Goal: Complete application form: Complete application form

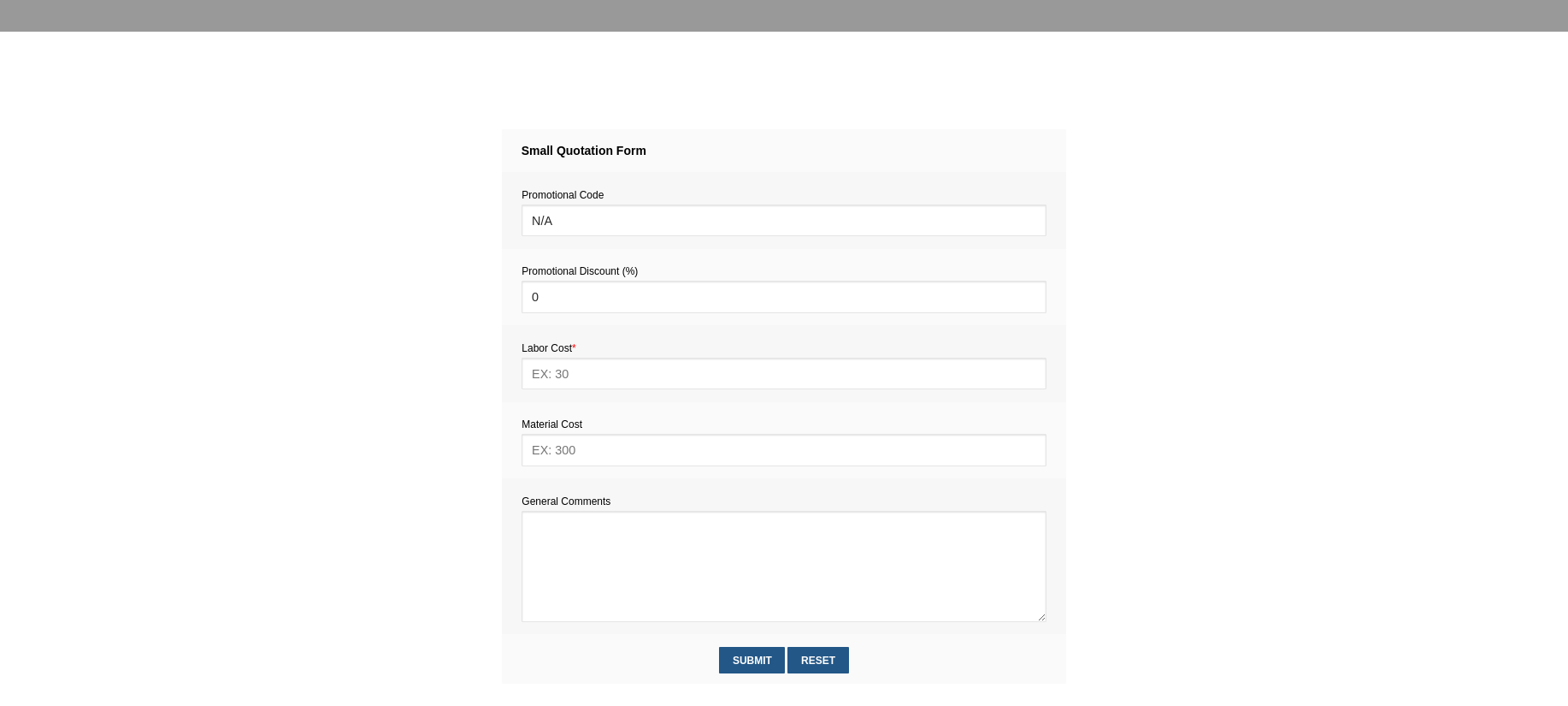
scroll to position [663, 0]
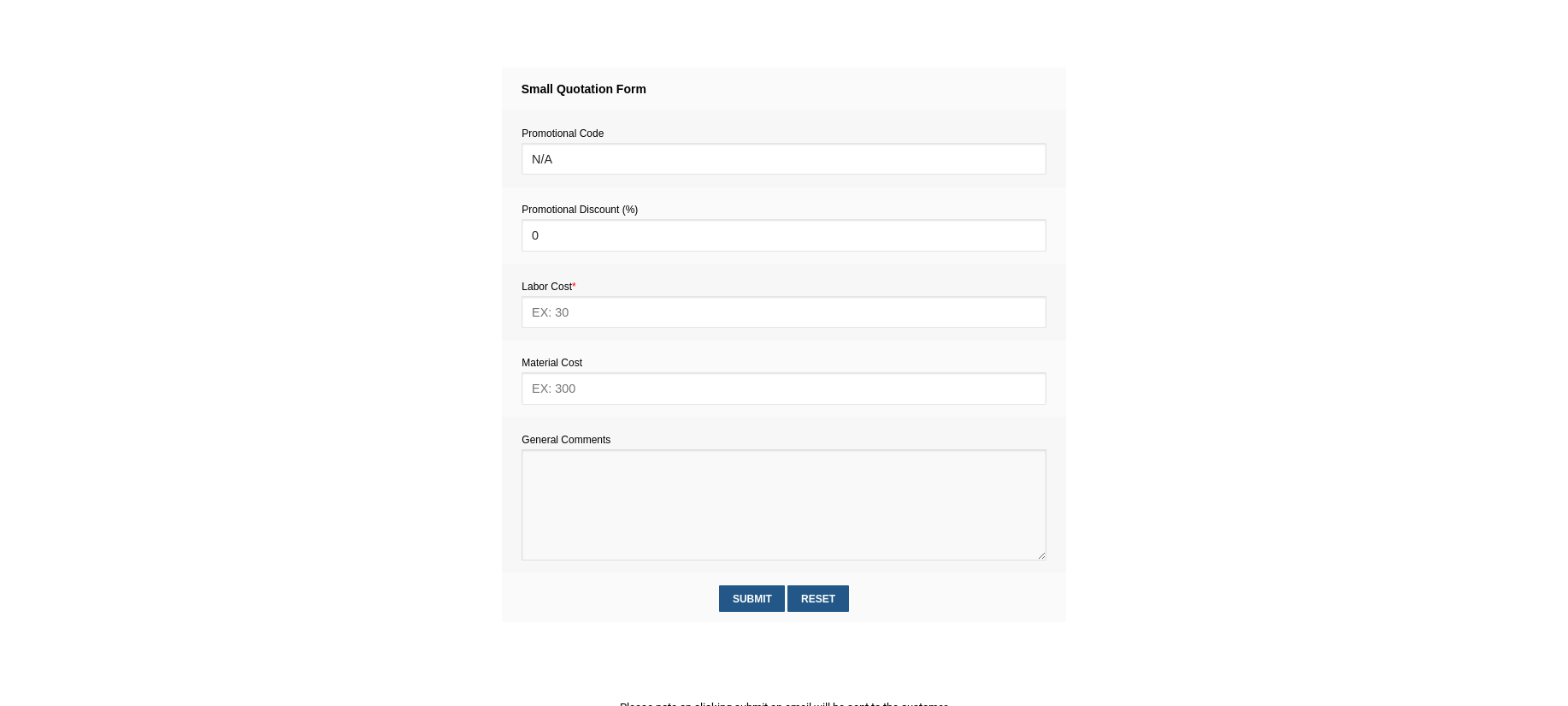
paste textarea "[PERSON_NAME] Mid-Century 3 Seater Sofa Couch AU-E7631G"
click at [582, 513] on textarea at bounding box center [784, 505] width 524 height 111
paste textarea "Estimate provision for a professional assembly handyman (service call out and l…"
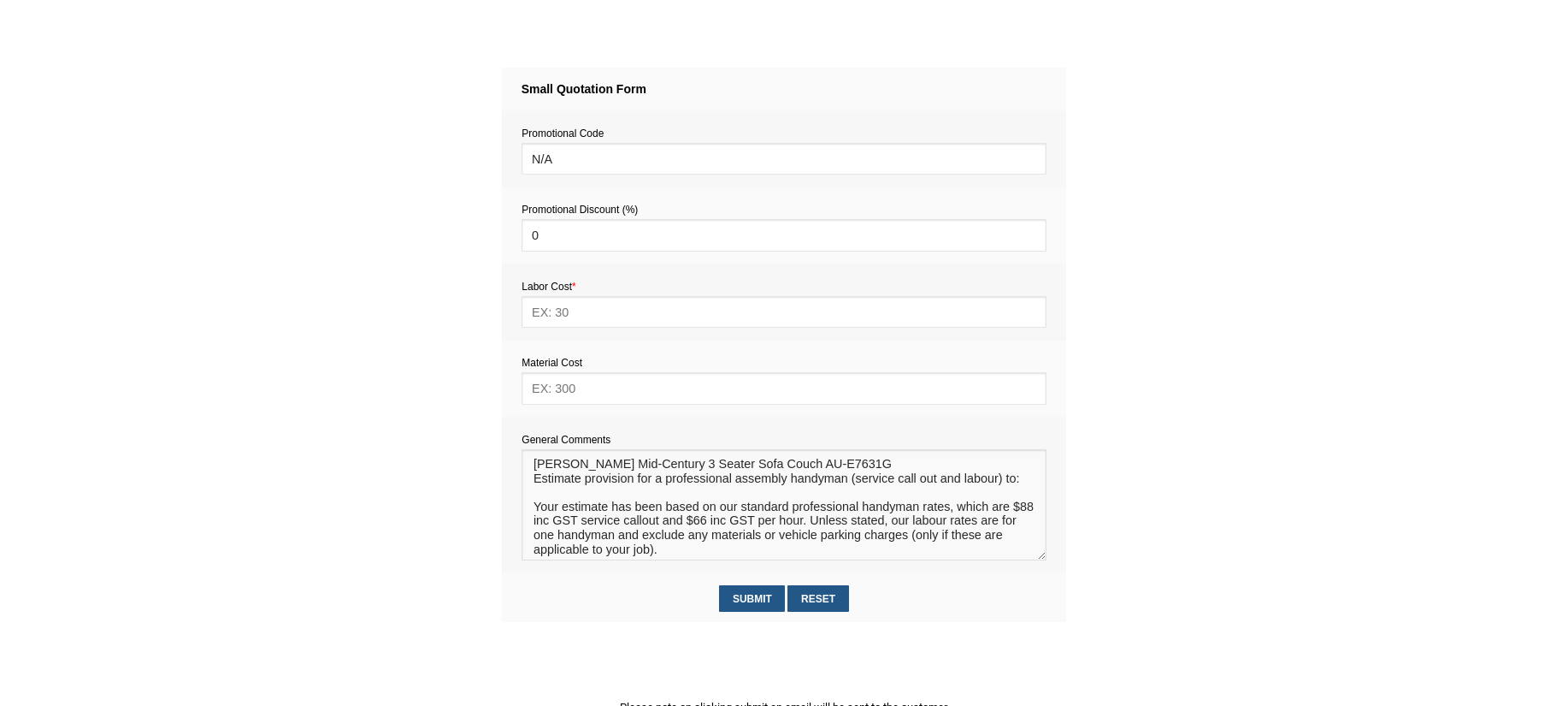
click at [555, 493] on textarea at bounding box center [784, 505] width 524 height 111
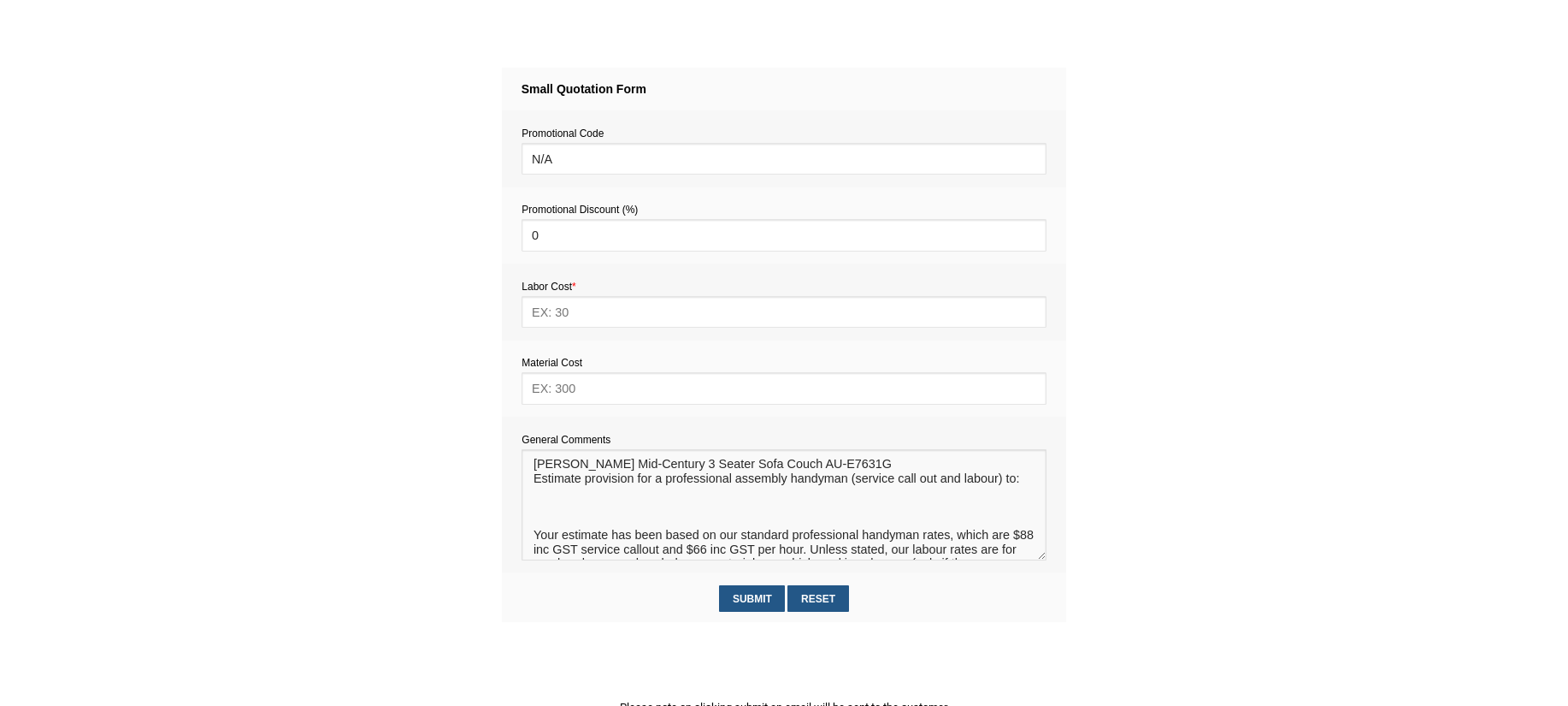
drag, startPoint x: 881, startPoint y: 472, endPoint x: 535, endPoint y: 469, distance: 346.0
click at [535, 469] on textarea at bounding box center [784, 505] width 524 height 111
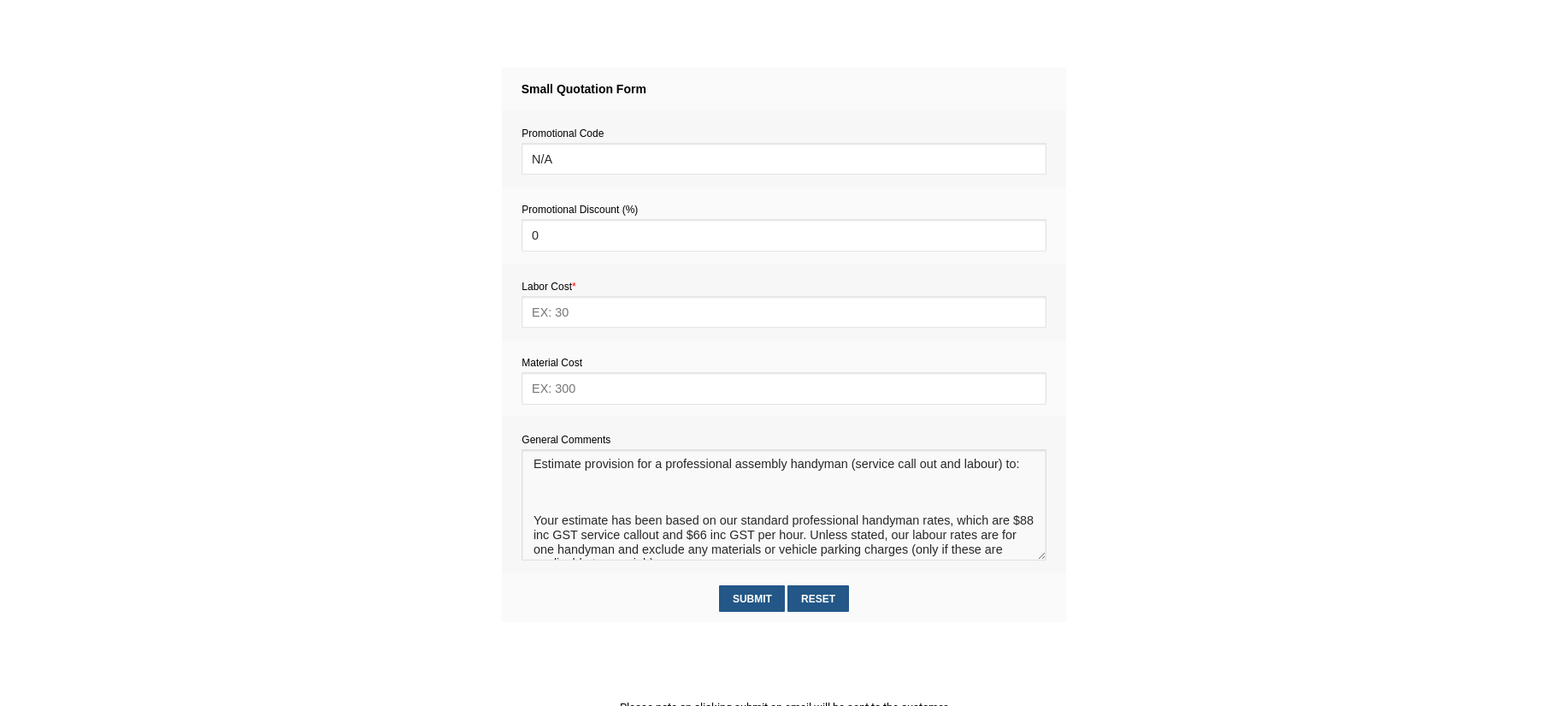
click at [544, 506] on textarea at bounding box center [784, 505] width 524 height 111
paste textarea "[PERSON_NAME] Mid-Century 3 Seater Sofa Couch AU-E7631G"
click at [533, 508] on textarea at bounding box center [784, 505] width 524 height 111
type textarea "Estimate provision for a professional assembly handyman (service call out and l…"
click at [548, 313] on input "text" at bounding box center [784, 312] width 524 height 32
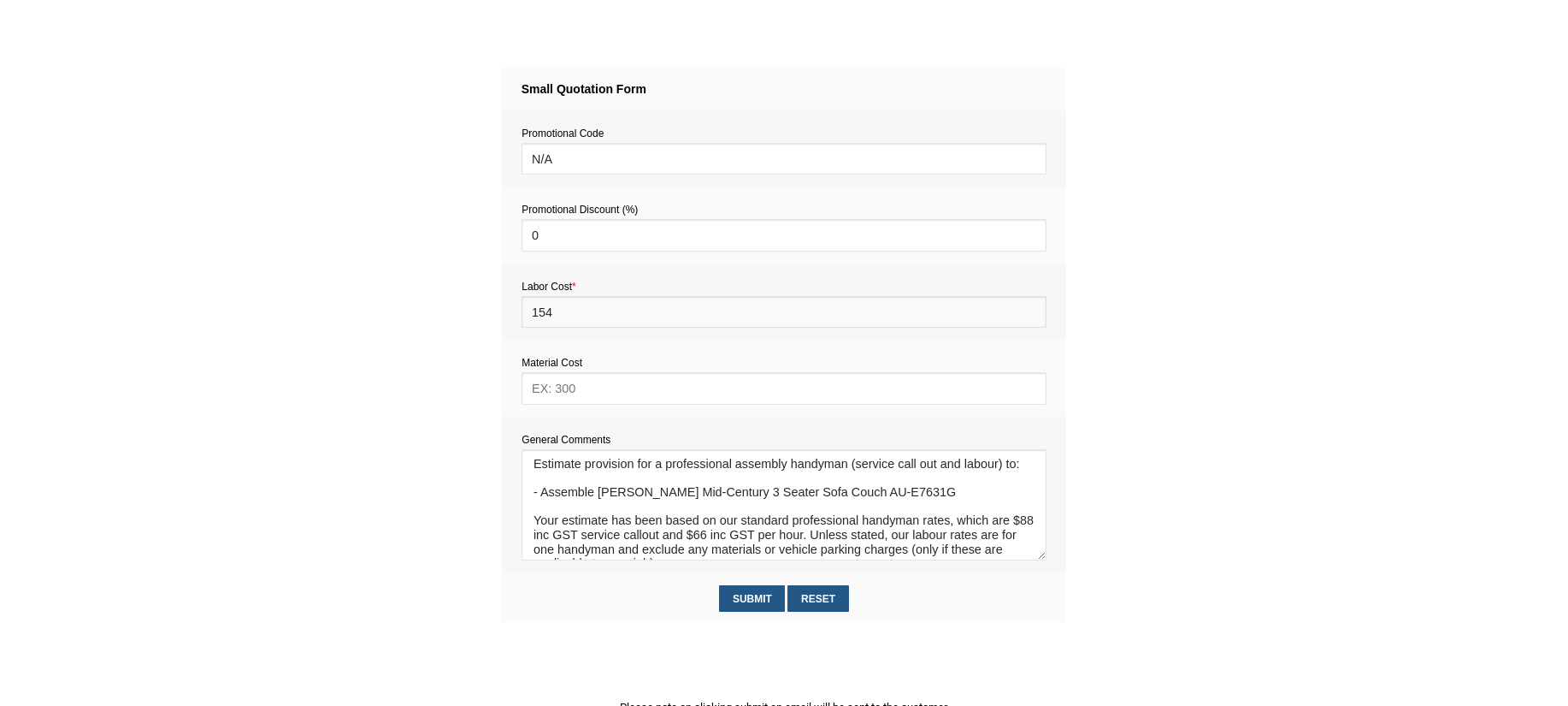
type input "154"
click at [571, 377] on input "text" at bounding box center [784, 388] width 524 height 32
type input "0"
click at [757, 599] on input "Submit" at bounding box center [752, 598] width 66 height 26
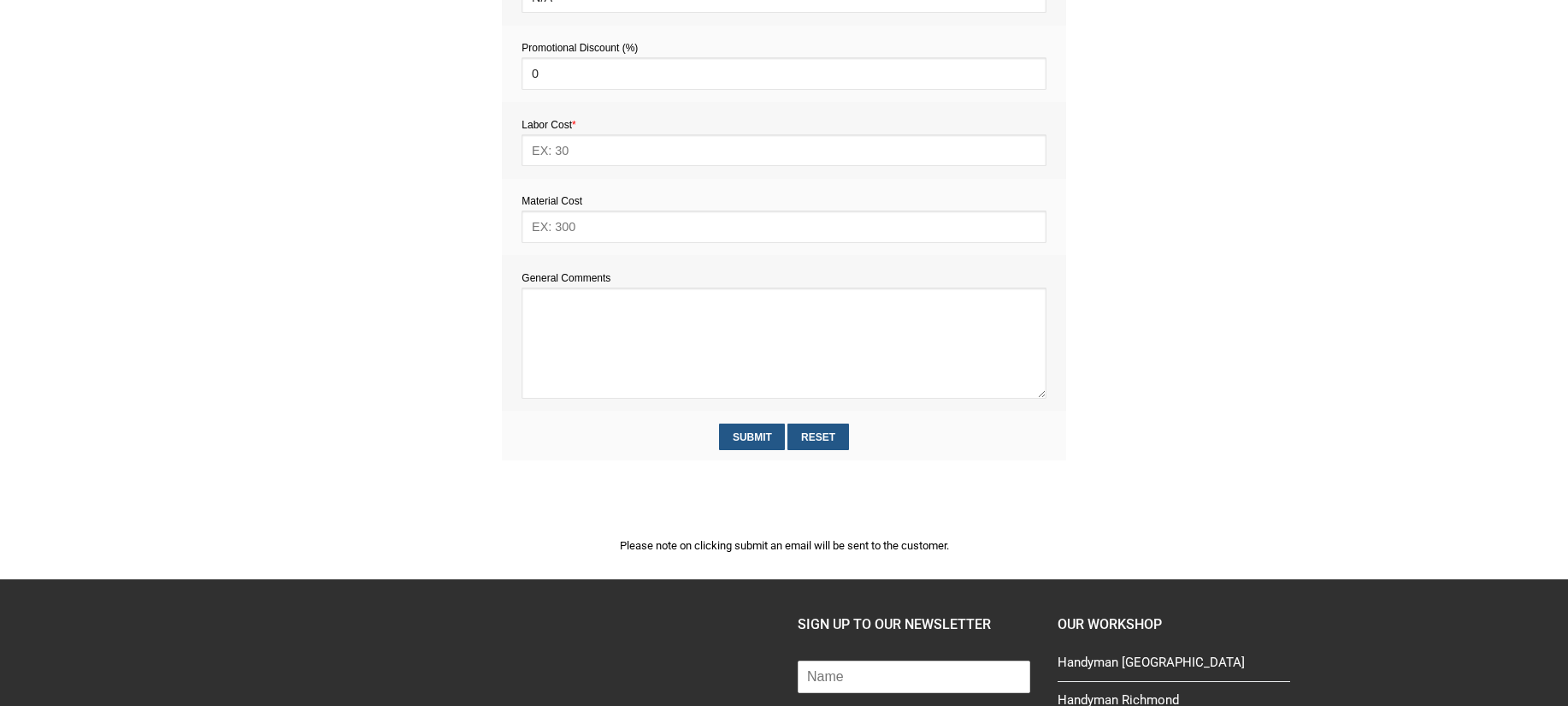
scroll to position [863, 0]
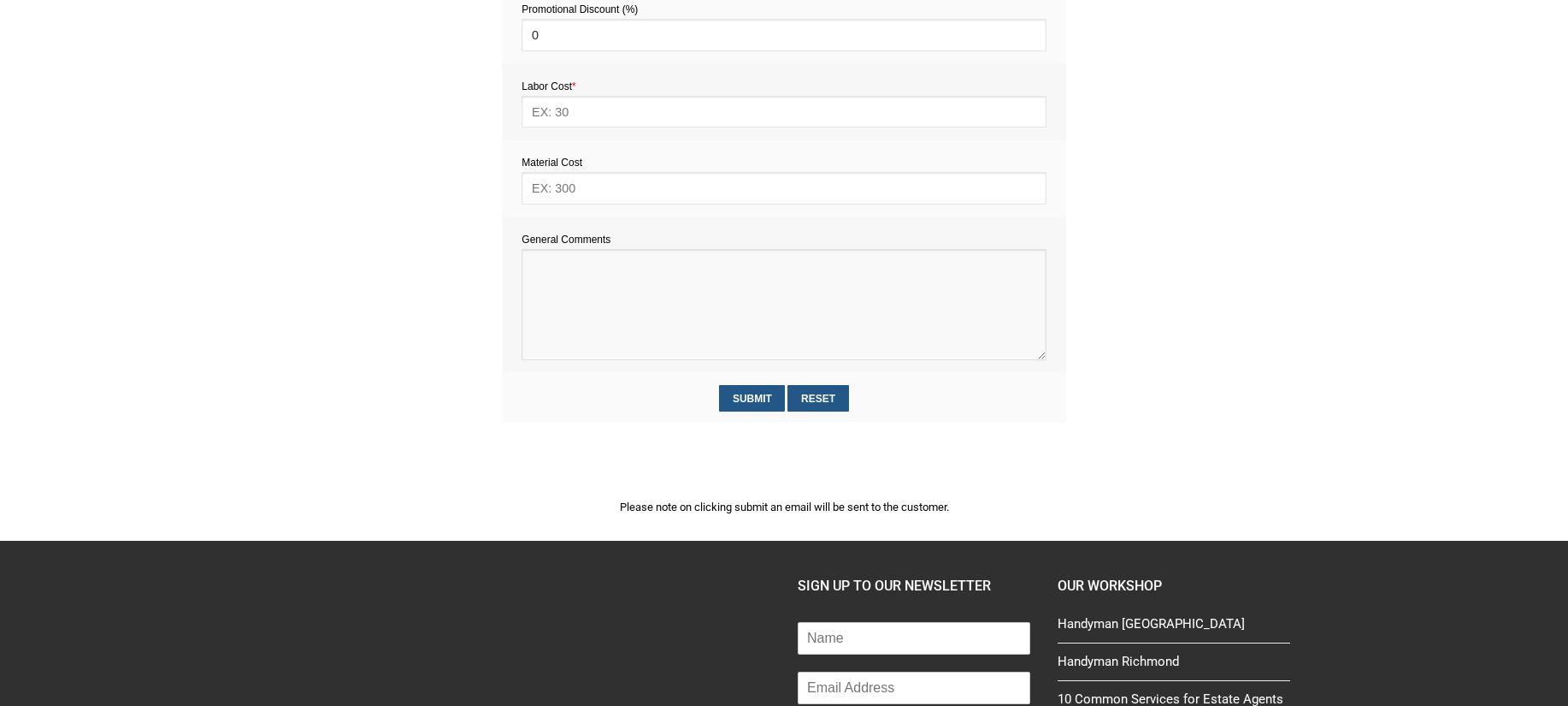
click at [558, 285] on textarea at bounding box center [784, 305] width 524 height 111
paste textarea "Estimate provision for a professional handyman (service call out and labour) to…"
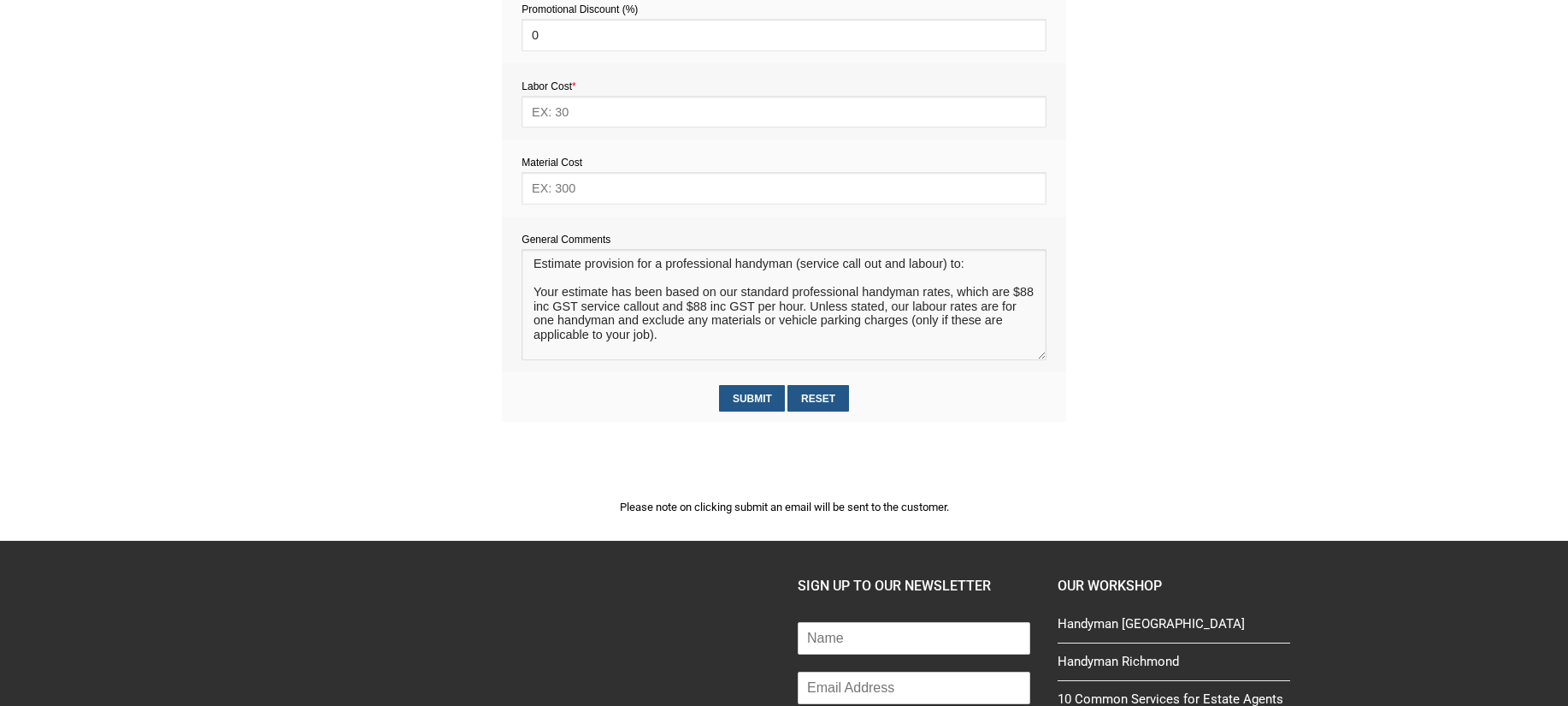
scroll to position [11, 0]
click at [572, 285] on textarea at bounding box center [784, 305] width 524 height 111
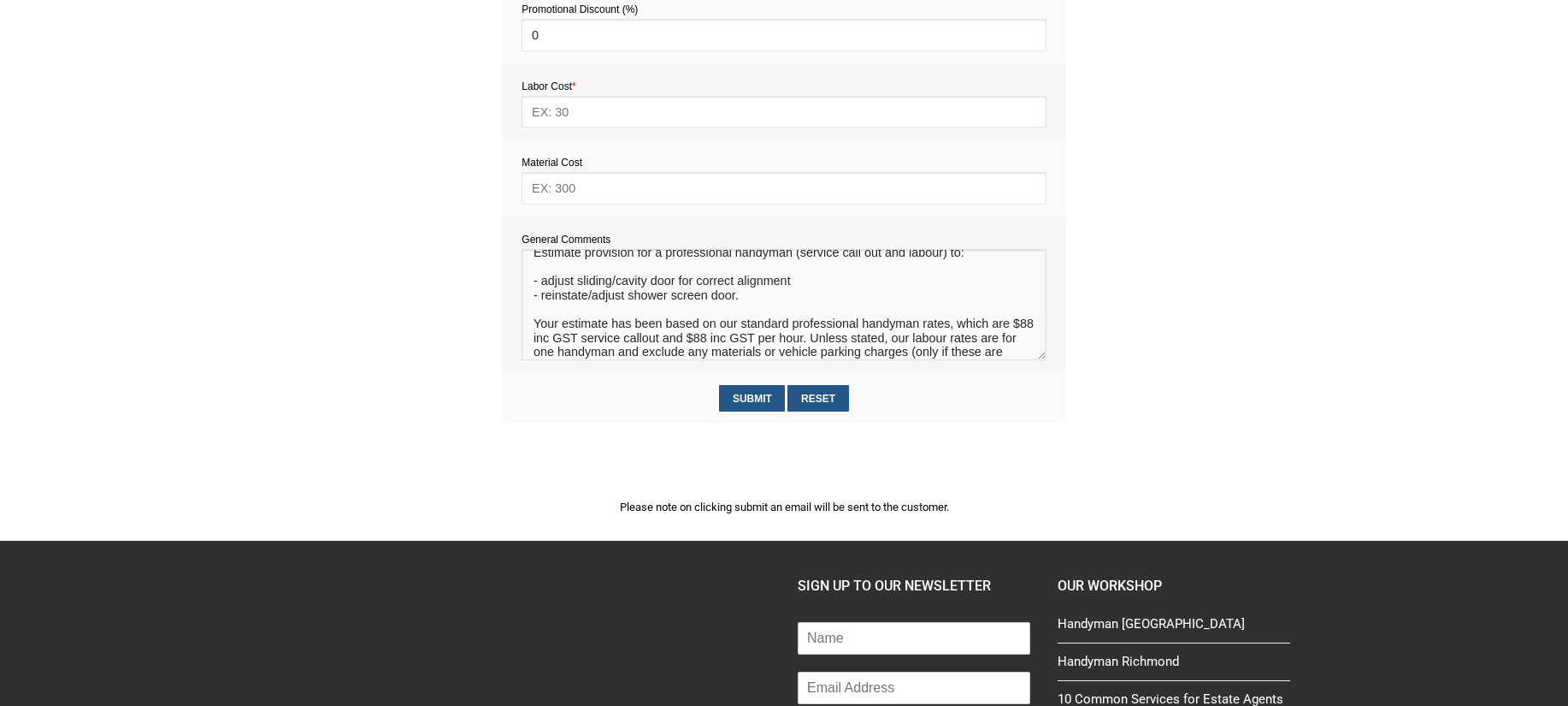
click at [818, 295] on textarea at bounding box center [784, 305] width 524 height 111
click at [617, 328] on textarea at bounding box center [784, 305] width 524 height 111
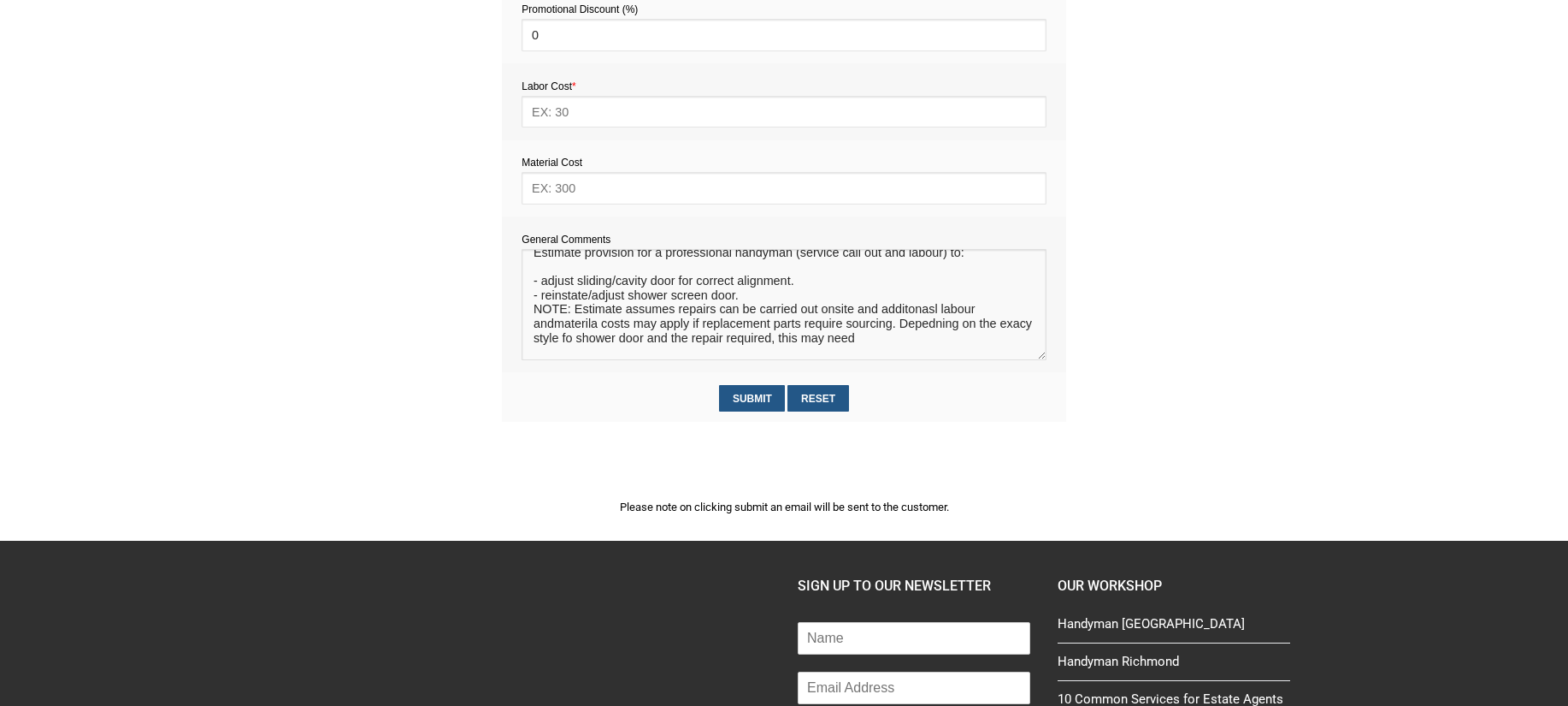
scroll to position [96, 0]
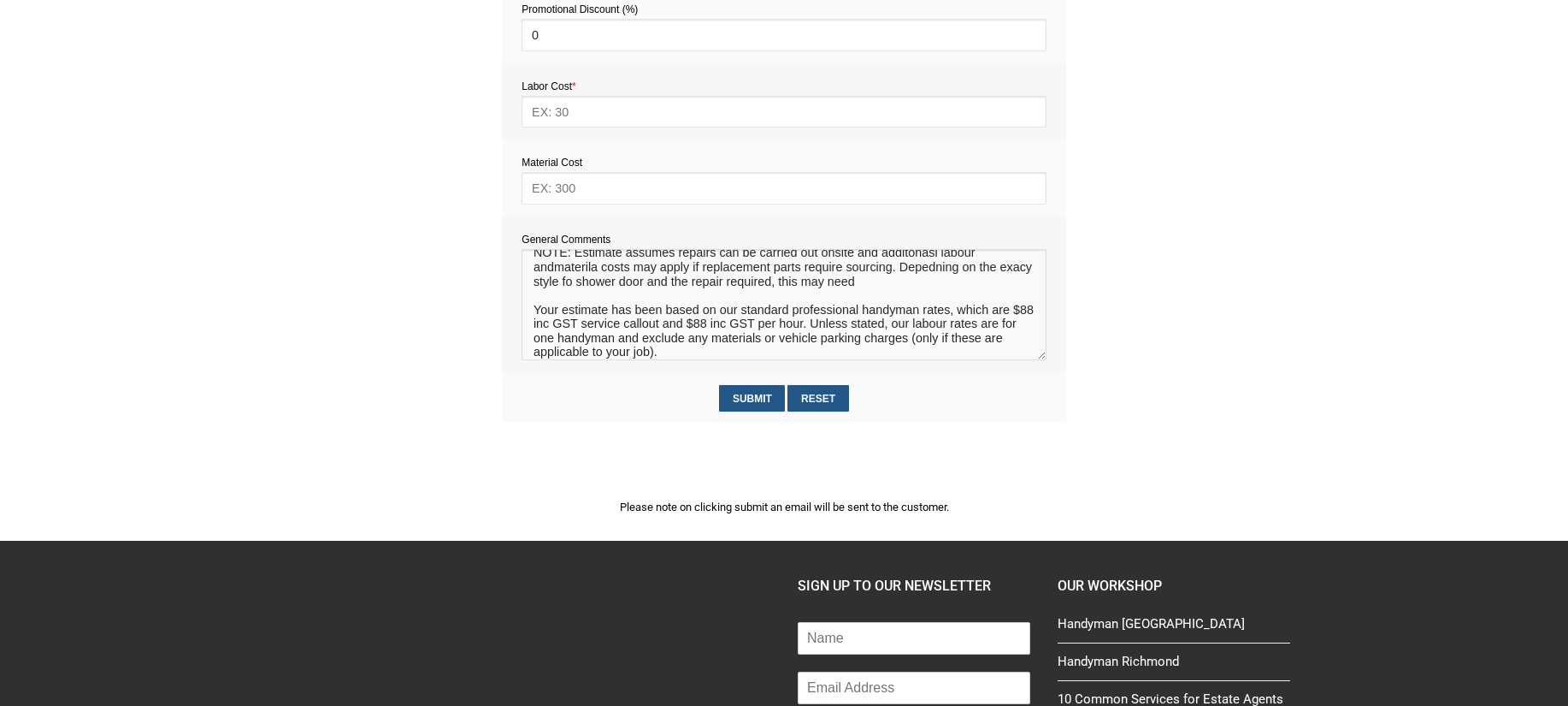
drag, startPoint x: 809, startPoint y: 356, endPoint x: 765, endPoint y: 351, distance: 44.3
click at [765, 352] on textarea at bounding box center [784, 305] width 524 height 111
click at [786, 297] on textarea at bounding box center [784, 305] width 524 height 111
click at [803, 272] on textarea at bounding box center [784, 305] width 524 height 111
click at [906, 271] on textarea at bounding box center [784, 305] width 524 height 111
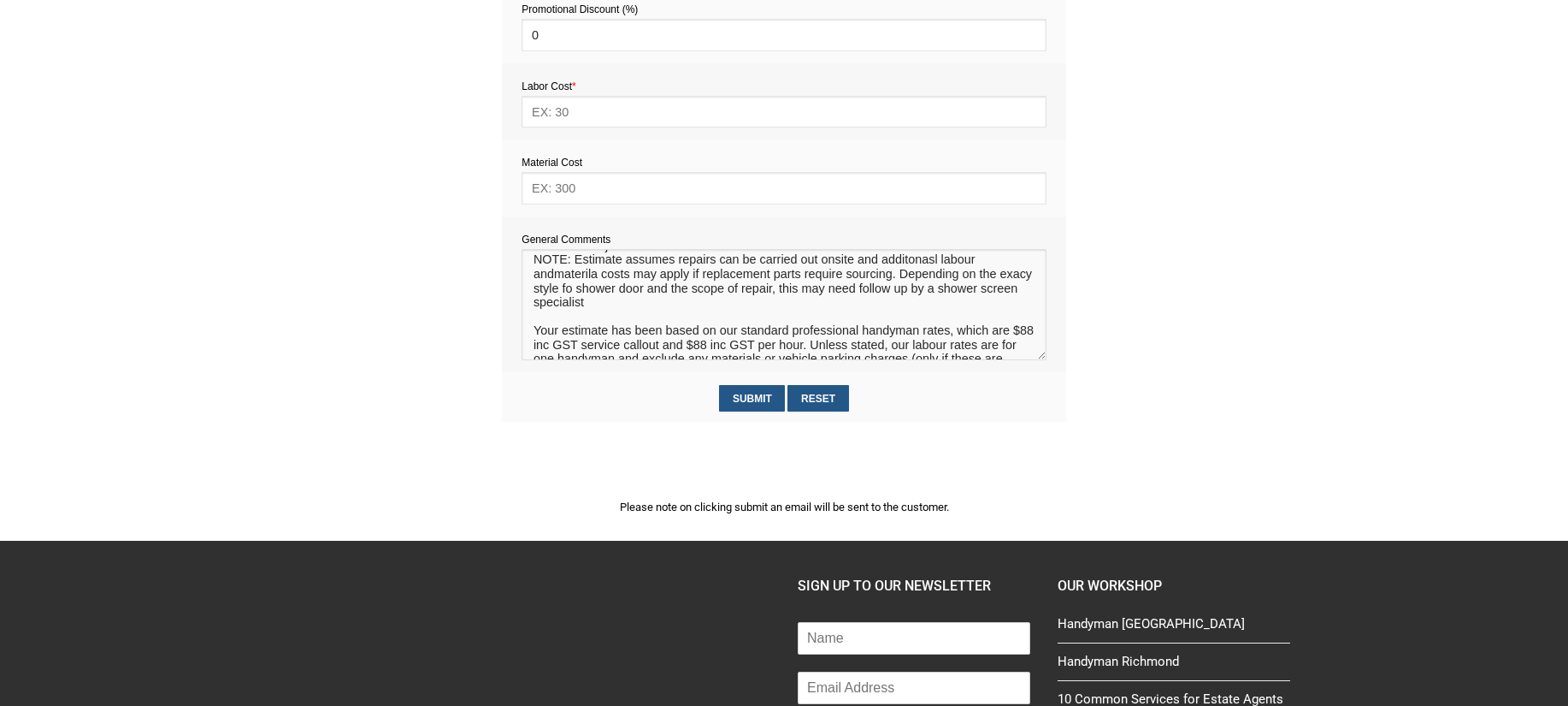
scroll to position [59, 0]
click at [557, 294] on textarea at bounding box center [784, 305] width 524 height 111
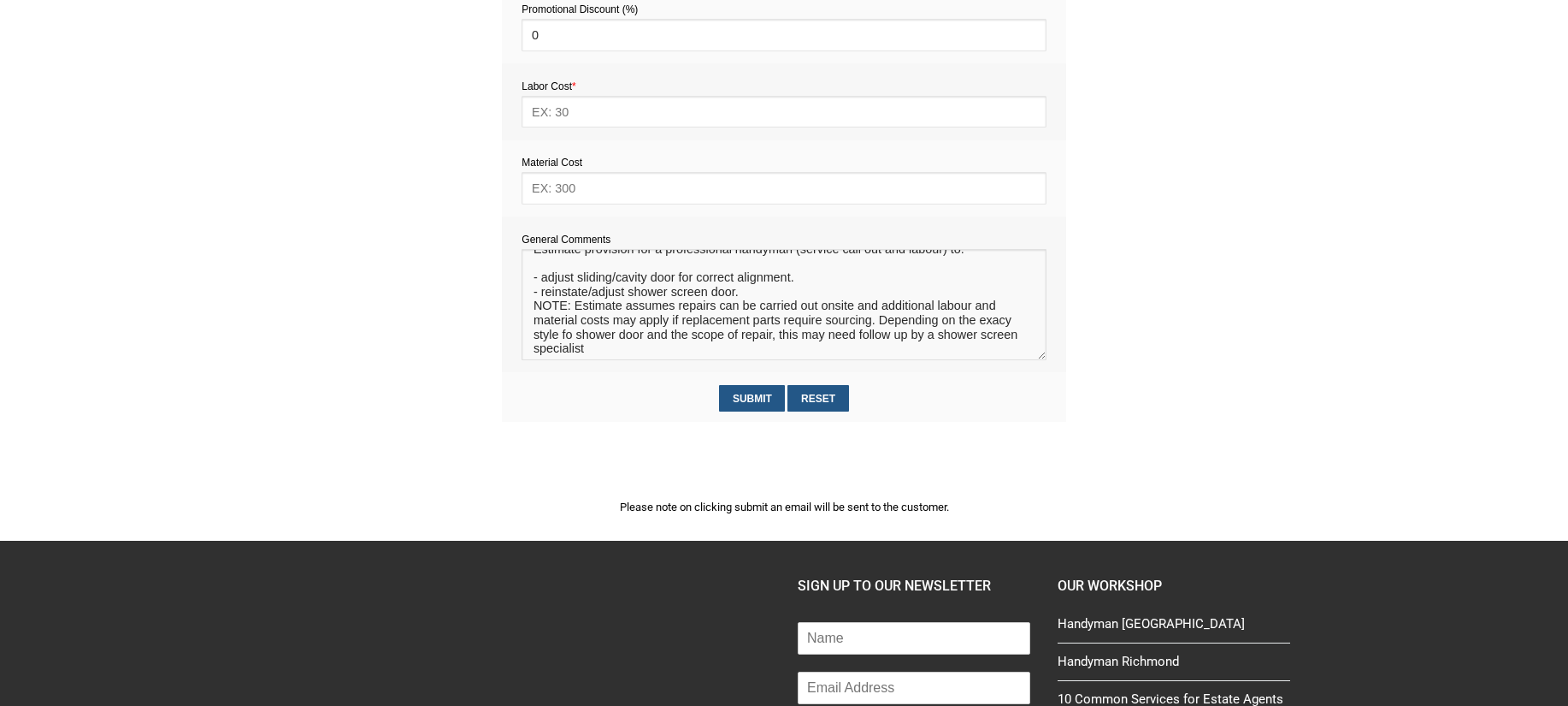
scroll to position [0, 0]
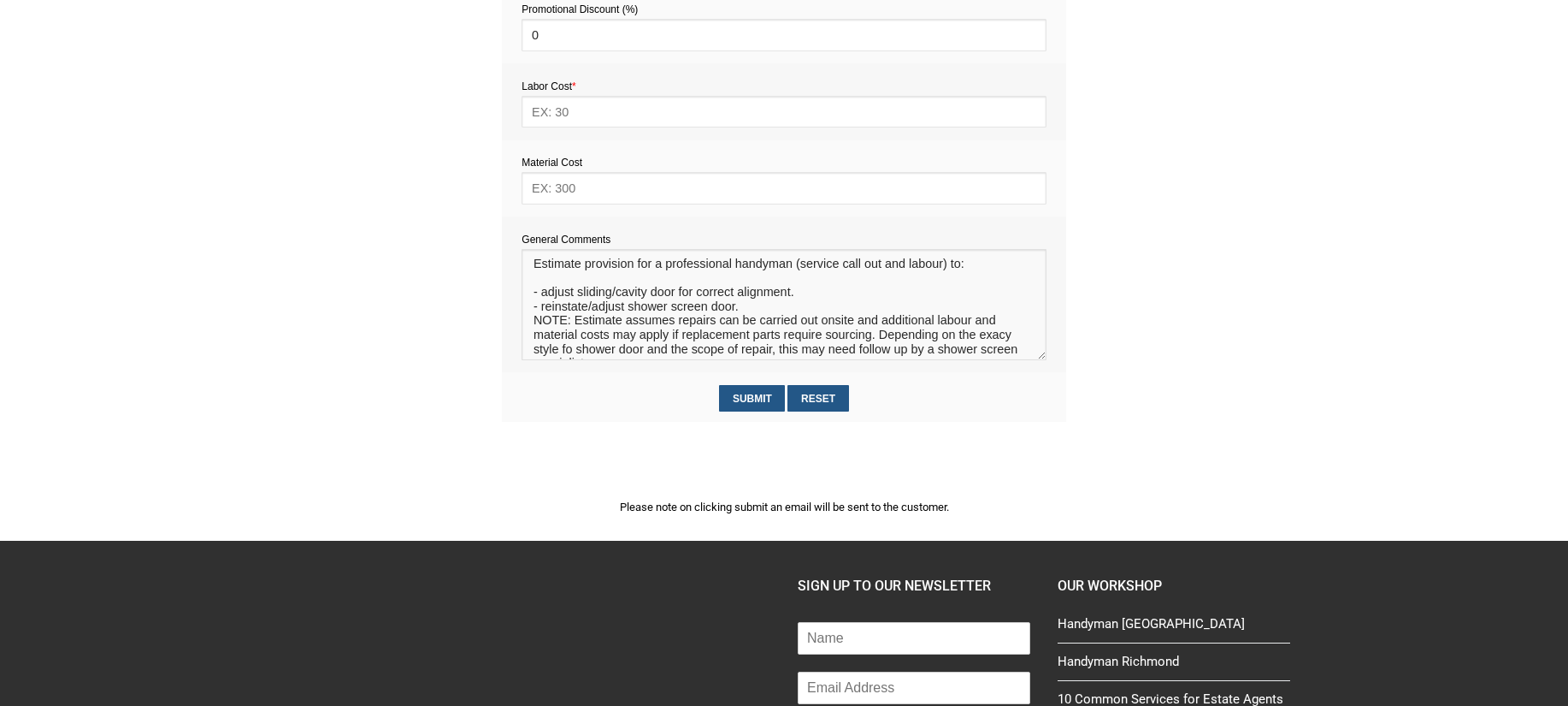
type textarea "Estimate provision for a professional handyman (service call out and labour) to…"
click at [579, 191] on input "text" at bounding box center [784, 188] width 524 height 32
type input "TBC"
click at [572, 121] on input "text" at bounding box center [784, 111] width 524 height 32
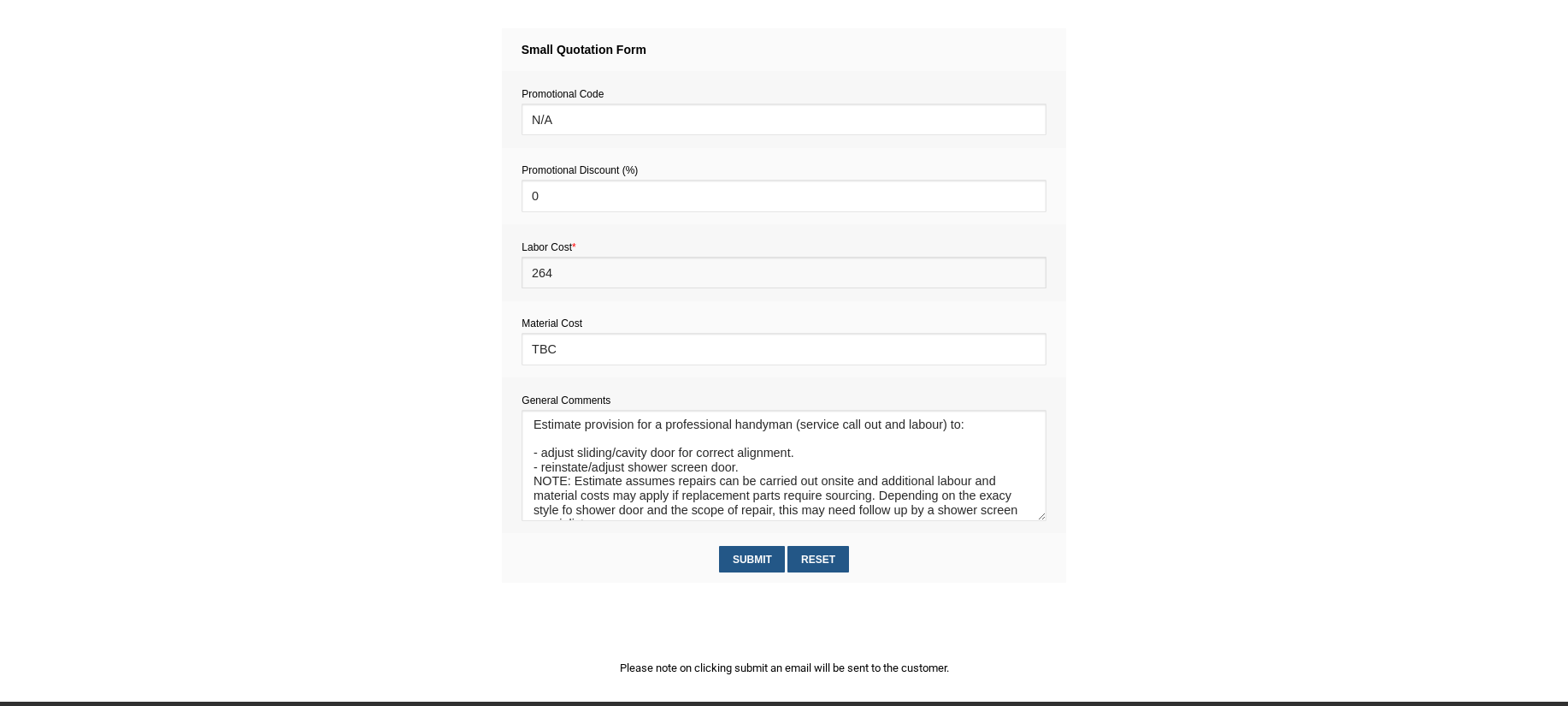
scroll to position [664, 0]
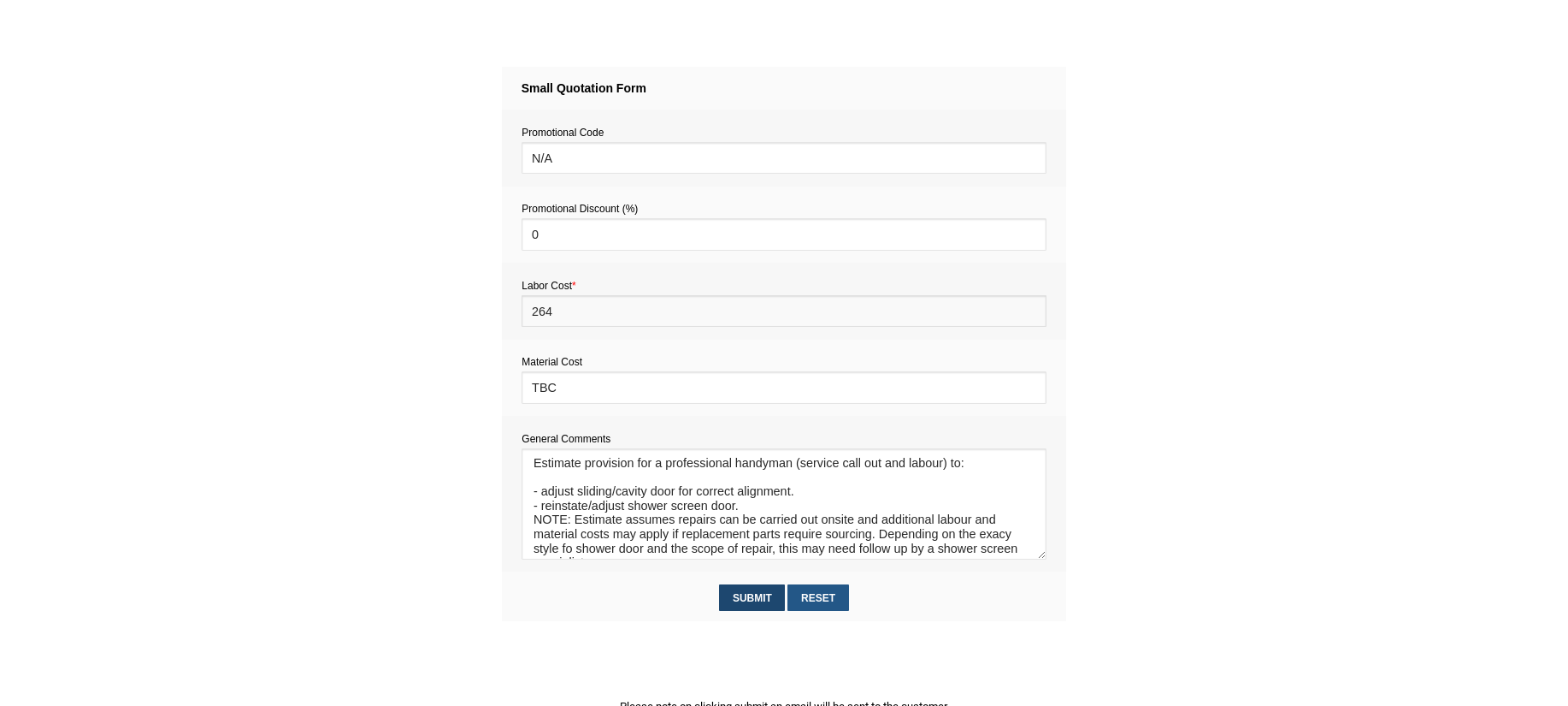
type input "264"
click at [756, 594] on input "Submit" at bounding box center [752, 597] width 66 height 26
